Goal: Task Accomplishment & Management: Manage account settings

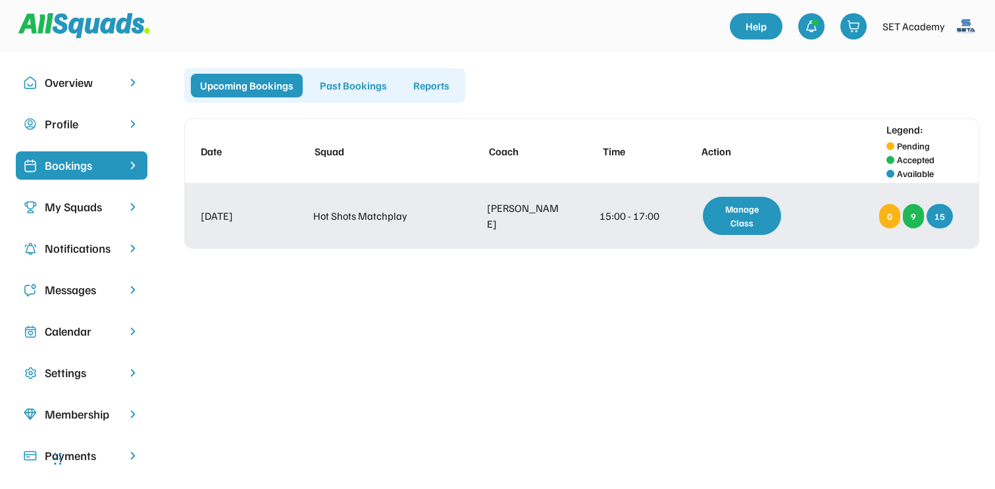
click at [909, 214] on div "9" at bounding box center [913, 216] width 21 height 24
click at [913, 214] on div "9" at bounding box center [913, 216] width 21 height 24
click at [747, 223] on div "Manage Class" at bounding box center [742, 216] width 78 height 38
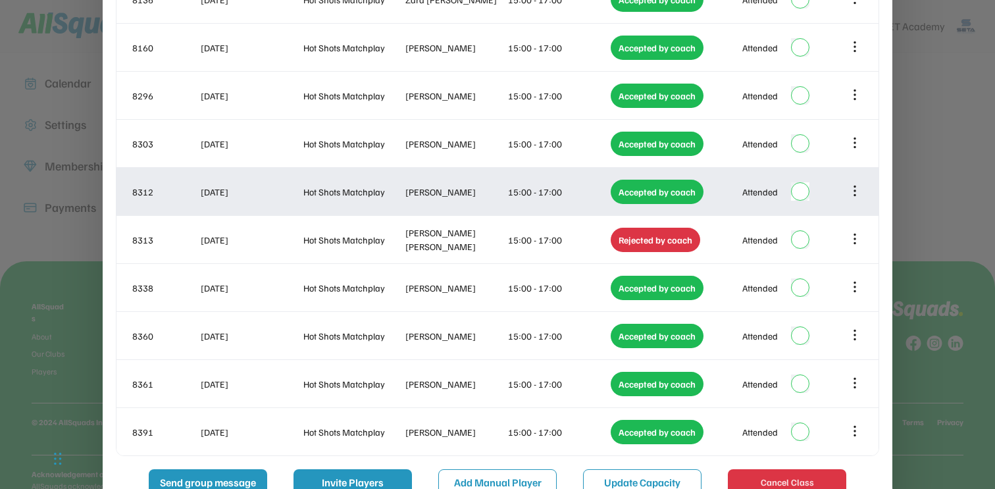
scroll to position [253, 0]
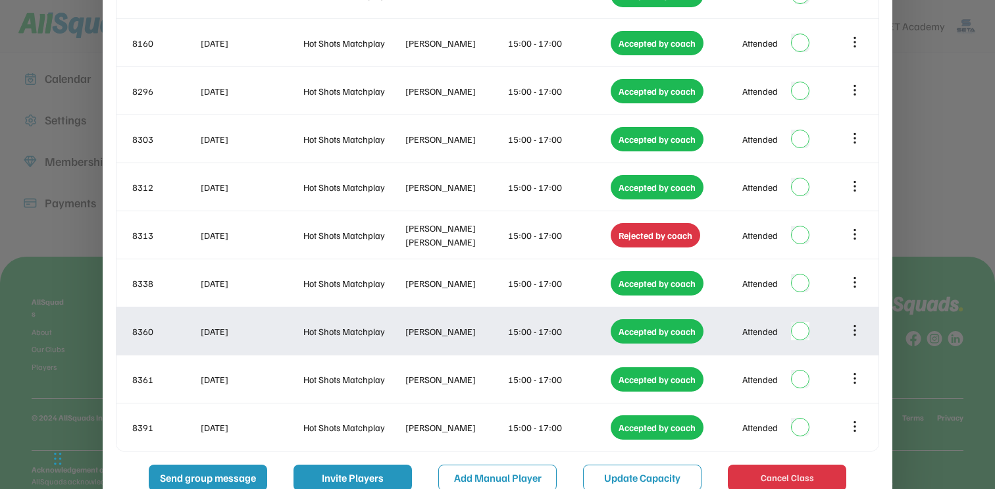
click at [456, 333] on div "[PERSON_NAME]" at bounding box center [456, 332] width 100 height 14
copy div "[PERSON_NAME]"
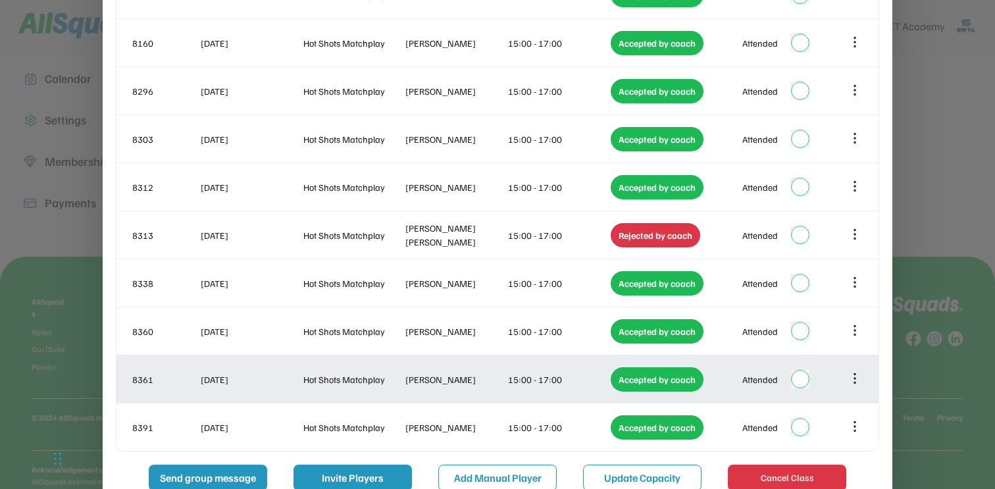
click at [444, 375] on div "[PERSON_NAME]" at bounding box center [456, 380] width 100 height 14
click at [444, 375] on div "Ben Huggett" at bounding box center [456, 380] width 100 height 14
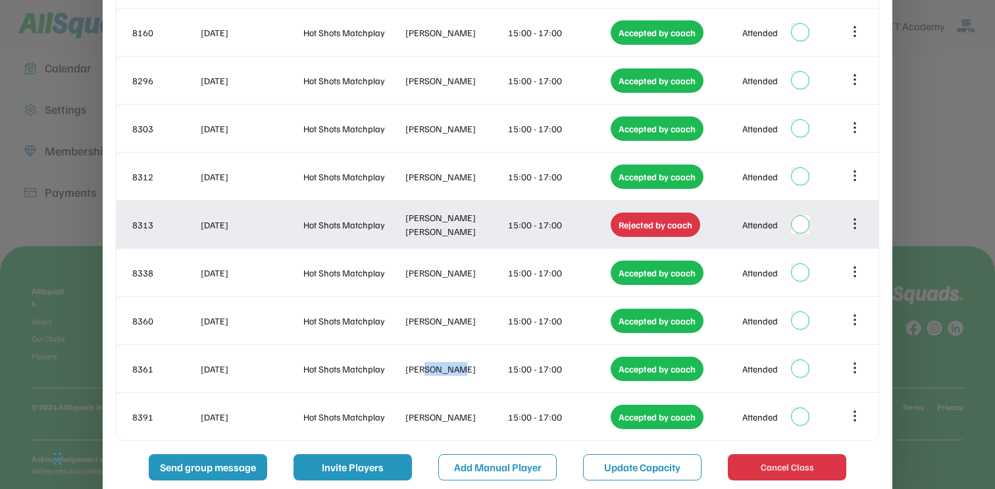
scroll to position [284, 0]
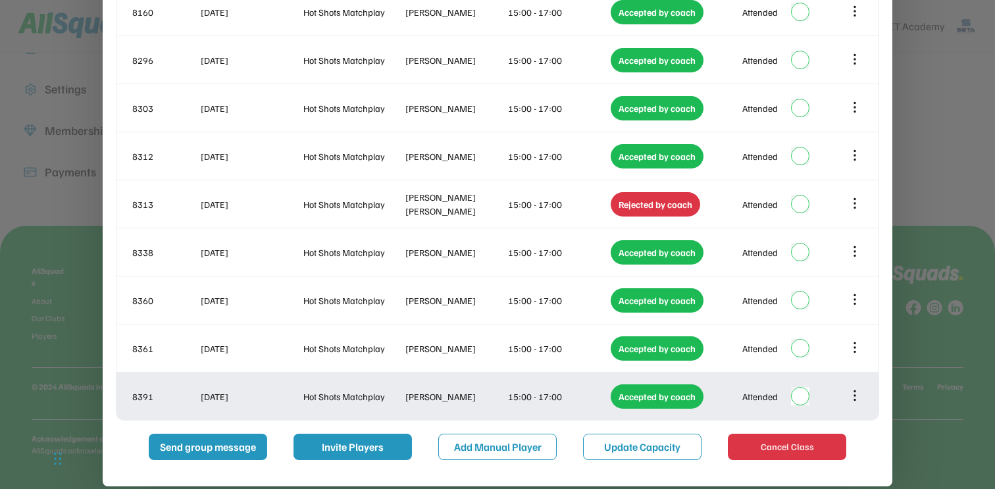
click at [446, 396] on div "Shirley Zheng" at bounding box center [456, 397] width 100 height 14
copy div "Zheng"
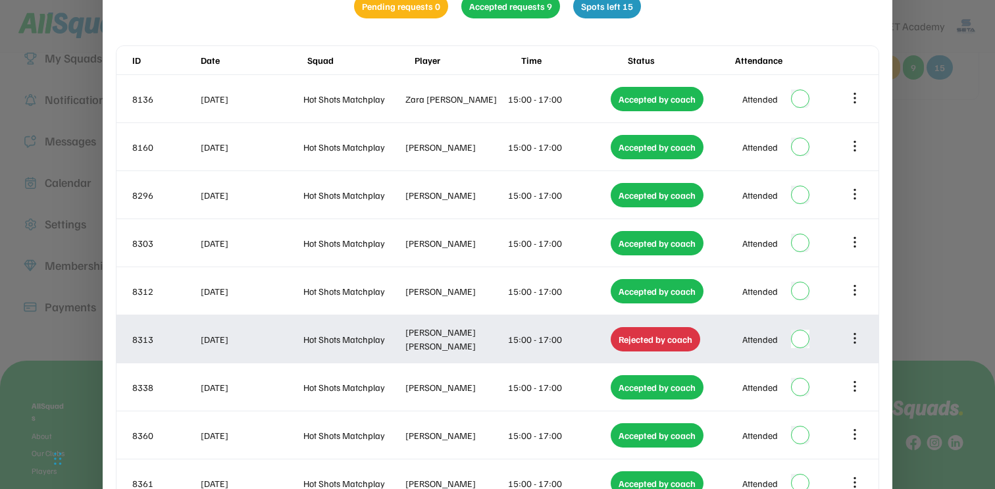
scroll to position [123, 0]
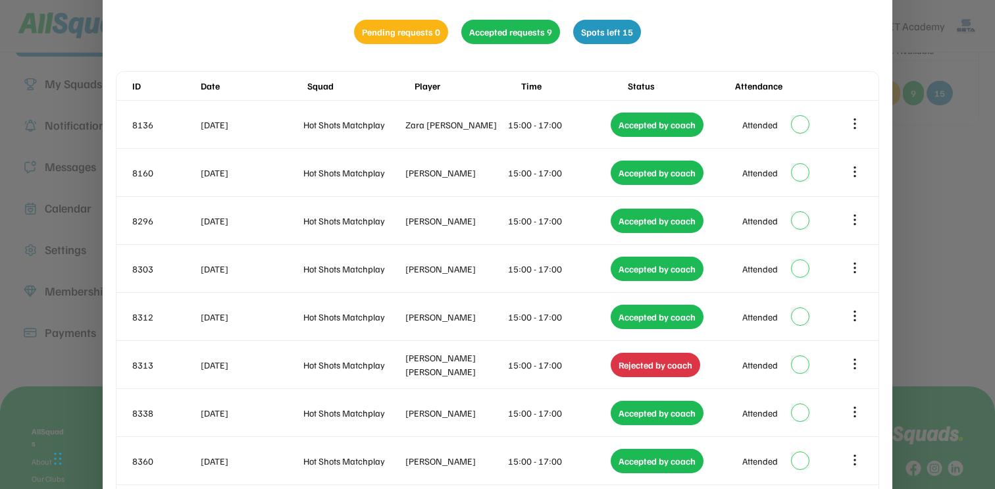
click at [965, 230] on div at bounding box center [497, 244] width 995 height 489
